Goal: Find contact information: Find contact information

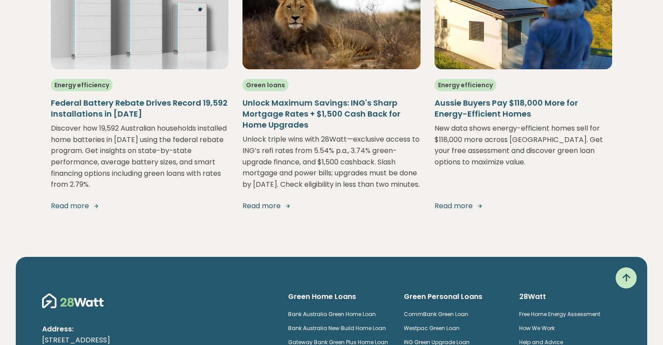
scroll to position [1786, 0]
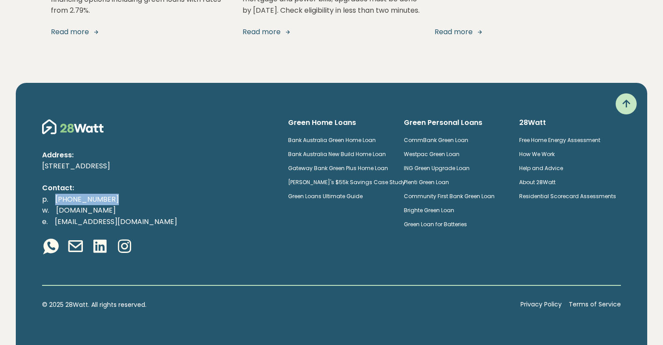
drag, startPoint x: 115, startPoint y: 198, endPoint x: 53, endPoint y: 196, distance: 61.8
click at [55, 196] on p "p. [PHONE_NUMBER] w. [DOMAIN_NAME] e. [EMAIL_ADDRESS][DOMAIN_NAME]" at bounding box center [158, 211] width 232 height 34
copy link "[PHONE_NUMBER]"
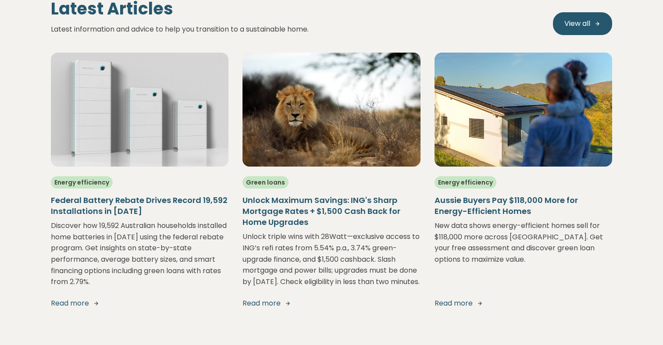
scroll to position [1786, 0]
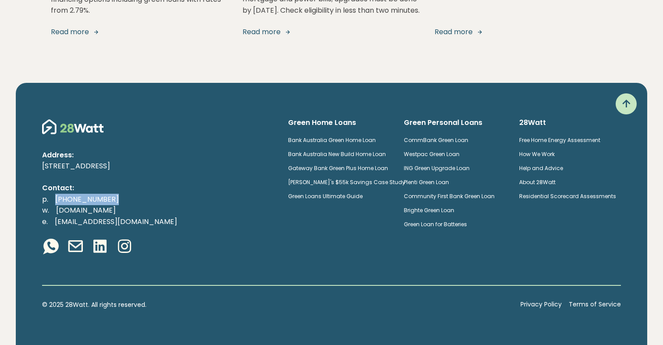
drag, startPoint x: 76, startPoint y: 199, endPoint x: 117, endPoint y: 138, distance: 74.0
click at [54, 199] on p "p. [PHONE_NUMBER] w. [DOMAIN_NAME] e. [EMAIL_ADDRESS][DOMAIN_NAME]" at bounding box center [158, 211] width 232 height 34
